Goal: Transaction & Acquisition: Purchase product/service

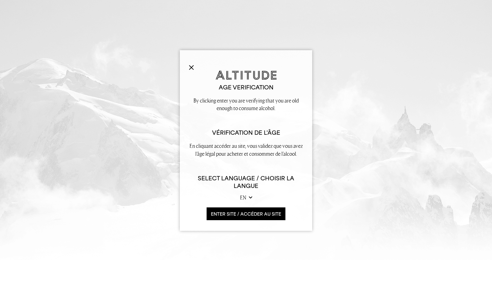
click at [248, 210] on button "ENTER SITE / accéder au site" at bounding box center [245, 213] width 79 height 13
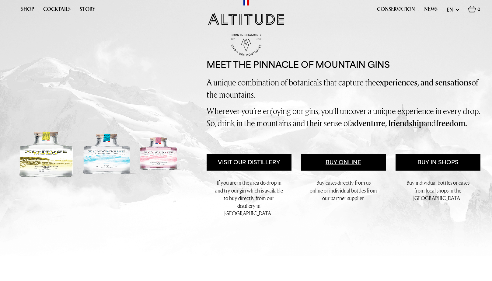
click at [355, 171] on link "Buy Online" at bounding box center [343, 162] width 85 height 17
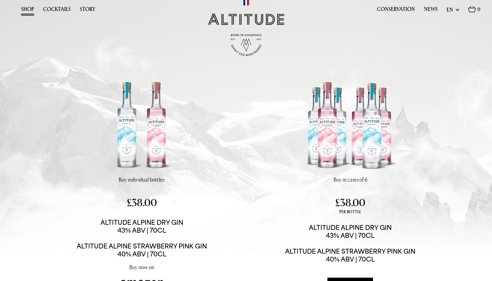
click at [156, 143] on img at bounding box center [141, 127] width 98 height 98
